Goal: Transaction & Acquisition: Book appointment/travel/reservation

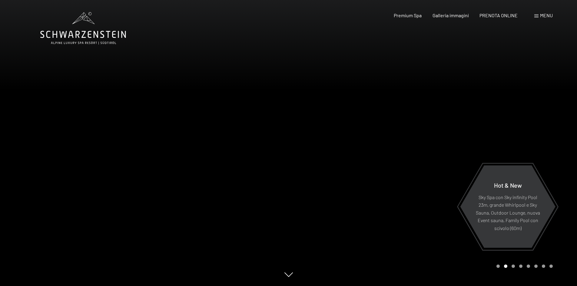
click at [546, 15] on span "Menu" at bounding box center [546, 15] width 13 height 6
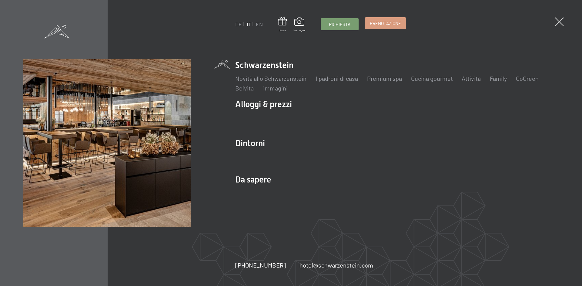
click at [385, 27] on link "Prenotazione" at bounding box center [385, 24] width 40 height 12
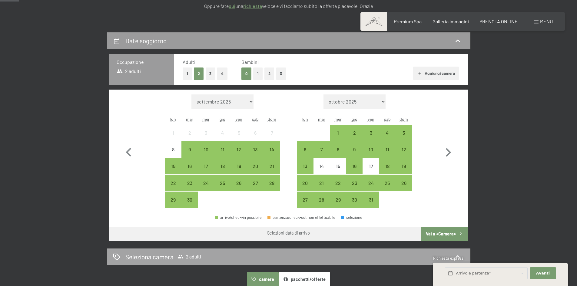
scroll to position [121, 0]
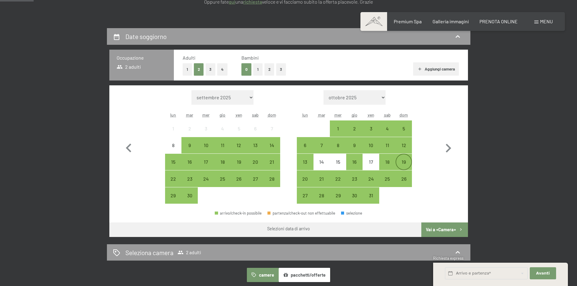
click at [403, 164] on div "19" at bounding box center [403, 167] width 15 height 15
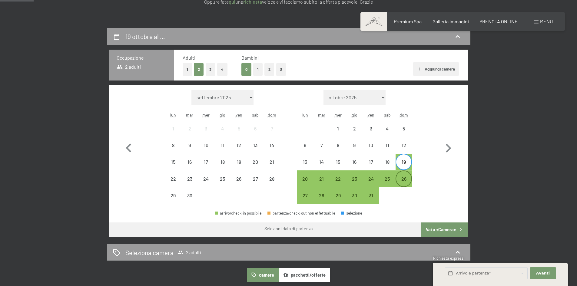
click at [405, 181] on div "26" at bounding box center [403, 184] width 15 height 15
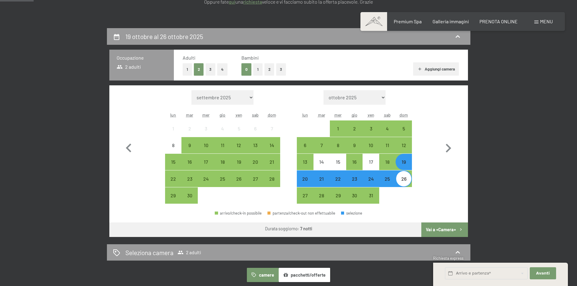
click at [442, 231] on button "Vai a «Camera»" at bounding box center [444, 230] width 46 height 15
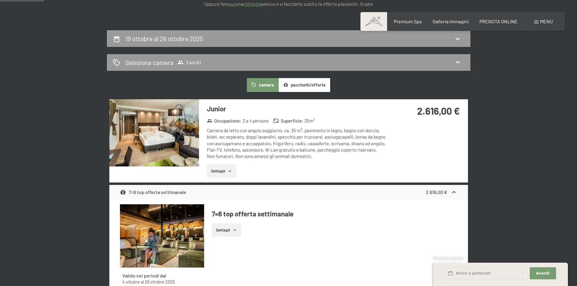
scroll to position [0, 0]
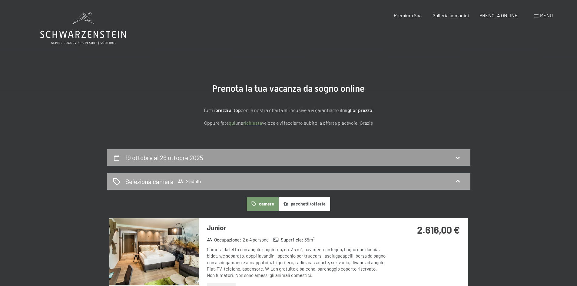
click at [187, 182] on span "2 adulti" at bounding box center [189, 181] width 24 height 6
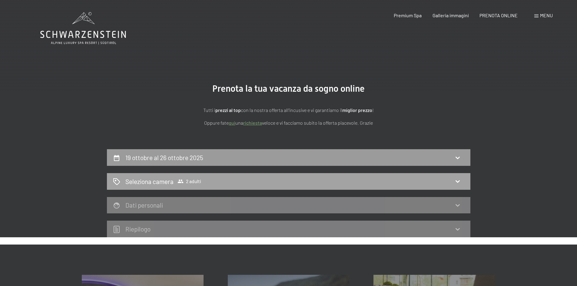
click at [459, 181] on icon at bounding box center [458, 182] width 4 height 2
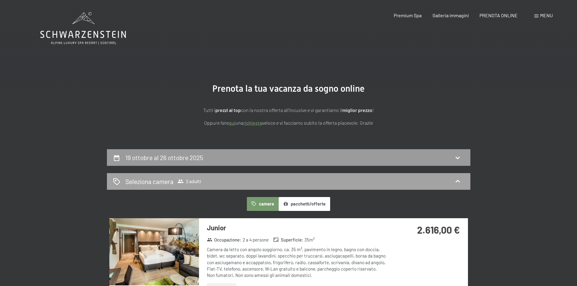
click at [200, 182] on span "2 adulti" at bounding box center [189, 181] width 24 height 6
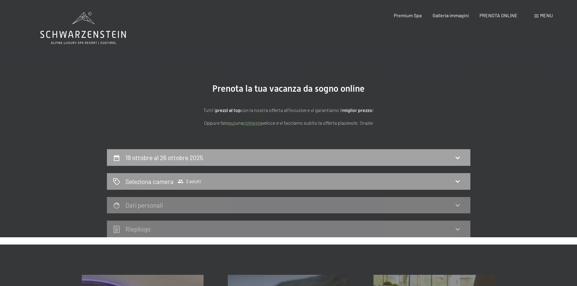
click at [195, 160] on h2 "19 ottobre al 26 ottobre 2025" at bounding box center [164, 158] width 78 height 8
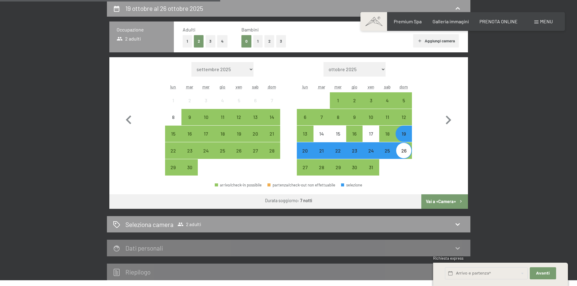
click at [189, 43] on button "1" at bounding box center [187, 41] width 9 height 12
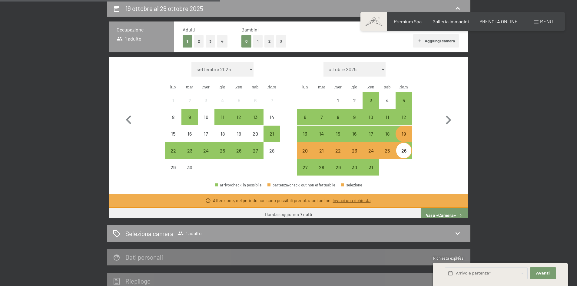
click at [406, 152] on div "26" at bounding box center [403, 155] width 15 height 15
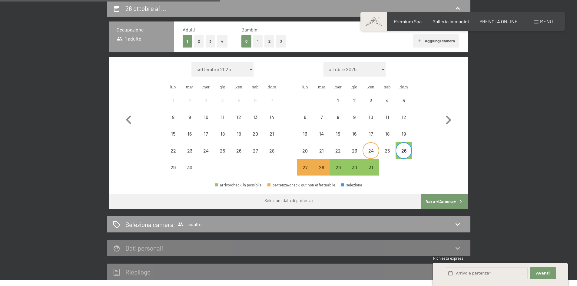
click at [378, 151] on div "24" at bounding box center [370, 155] width 15 height 15
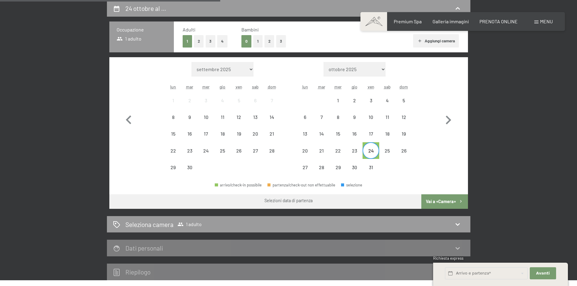
click at [282, 132] on div "Mese/anno settembre 2025 ottobre 2025 novembre 2025 dicembre 2025 gennaio 2026 …" at bounding box center [288, 119] width 337 height 114
click at [333, 134] on div "15" at bounding box center [337, 138] width 15 height 15
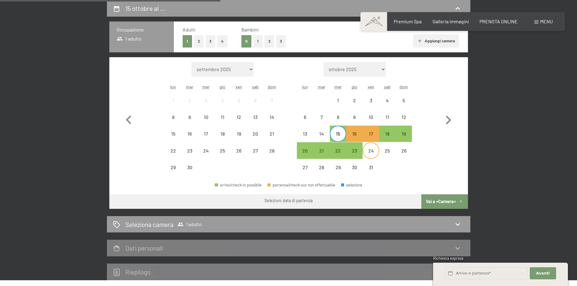
click at [376, 152] on div "24" at bounding box center [370, 155] width 15 height 15
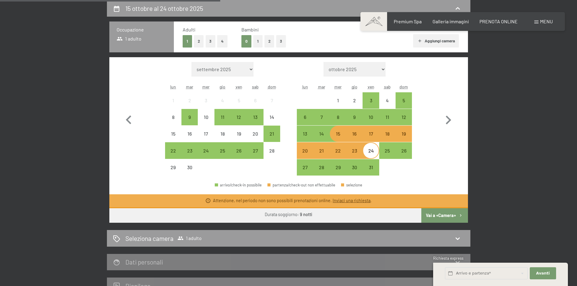
click at [405, 134] on div "19" at bounding box center [403, 138] width 15 height 15
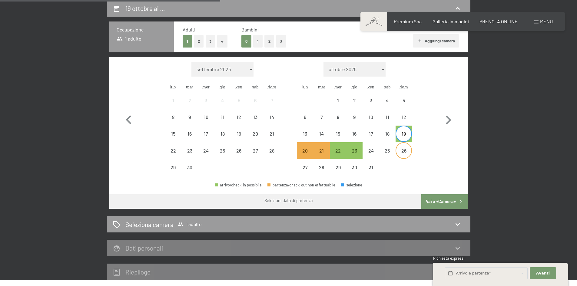
click at [404, 151] on div "26" at bounding box center [403, 155] width 15 height 15
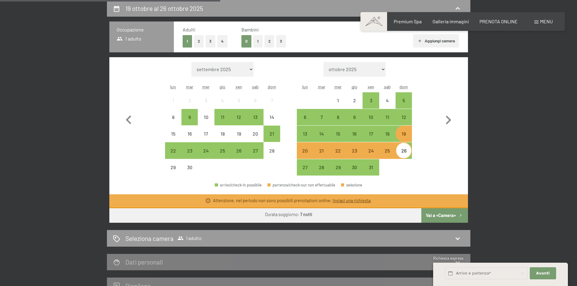
click at [407, 155] on div "26" at bounding box center [403, 155] width 15 height 15
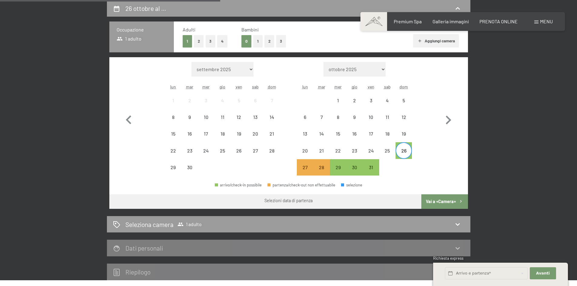
click at [407, 155] on div "26" at bounding box center [403, 155] width 15 height 15
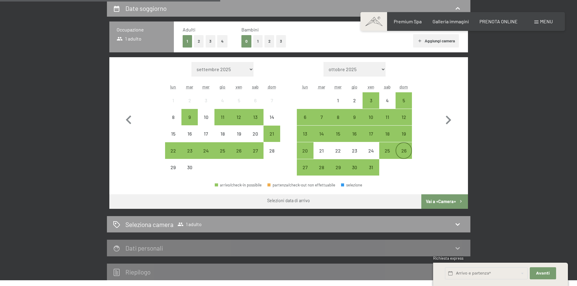
click at [407, 155] on div "26" at bounding box center [403, 155] width 15 height 15
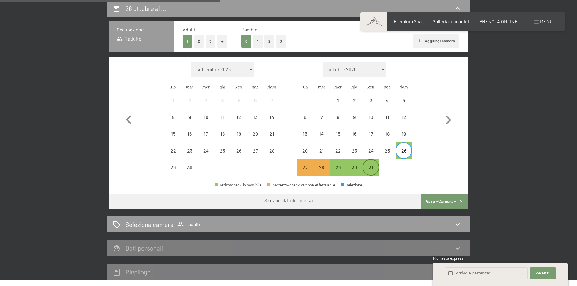
click at [372, 171] on div "31" at bounding box center [370, 172] width 15 height 15
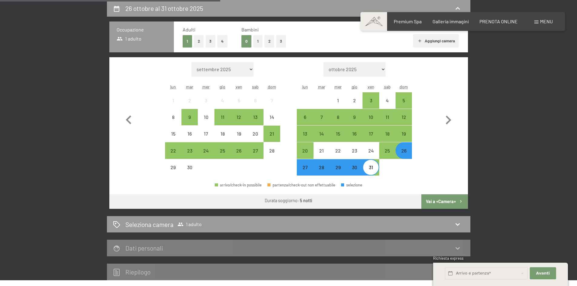
click at [440, 202] on button "Vai a «Camera»" at bounding box center [444, 201] width 46 height 15
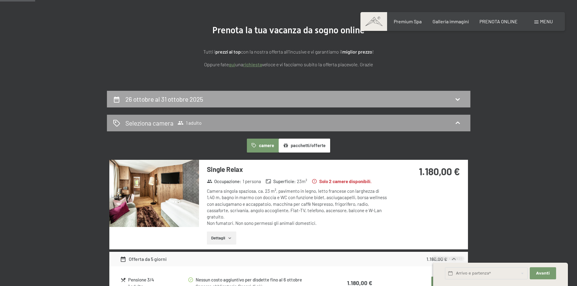
click at [274, 103] on div "26 ottobre al 31 ottobre 2025" at bounding box center [288, 99] width 351 height 9
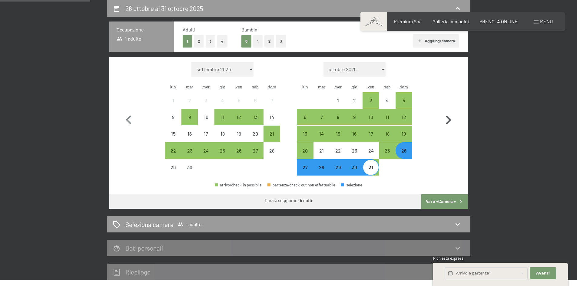
click at [450, 120] on icon "button" at bounding box center [448, 120] width 5 height 9
select select "2025-10-01"
select select "2025-11-01"
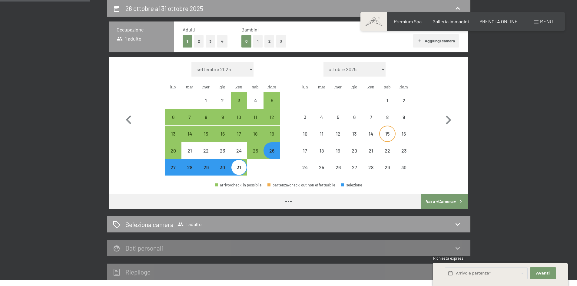
select select "2025-10-01"
select select "2025-11-01"
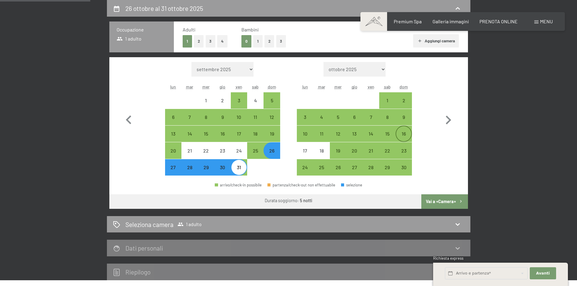
click at [404, 135] on div "16" at bounding box center [403, 138] width 15 height 15
select select "2025-10-01"
select select "2025-11-01"
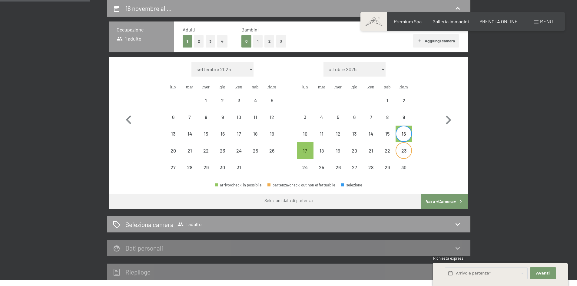
click at [403, 152] on div "23" at bounding box center [403, 155] width 15 height 15
select select "2025-10-01"
select select "2025-11-01"
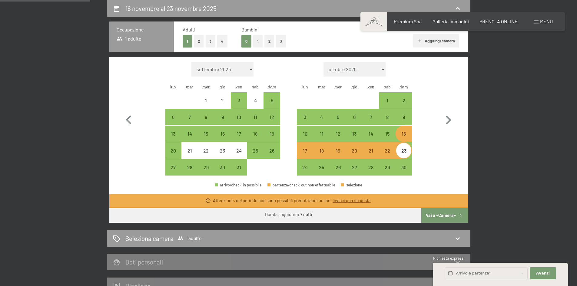
click at [446, 215] on button "Vai a «Camera»" at bounding box center [444, 215] width 46 height 15
select select "2025-10-01"
select select "2025-11-01"
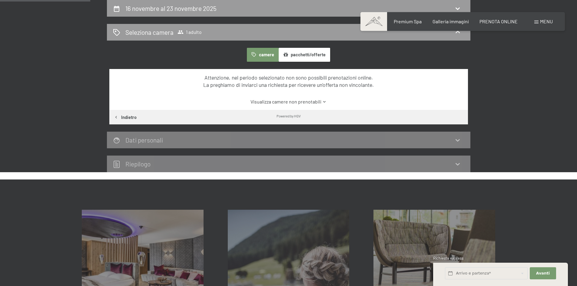
click at [289, 102] on link "Visualizza camere non prenotabili" at bounding box center [288, 101] width 337 height 7
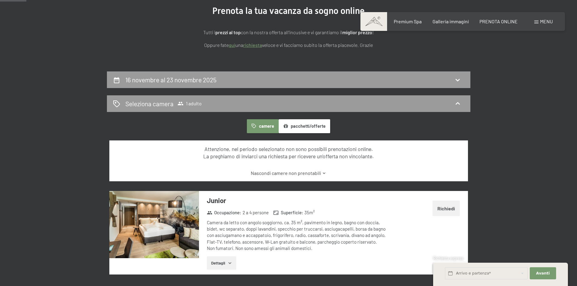
scroll to position [0, 0]
